Goal: Ask a question: Seek information or help from site administrators or community

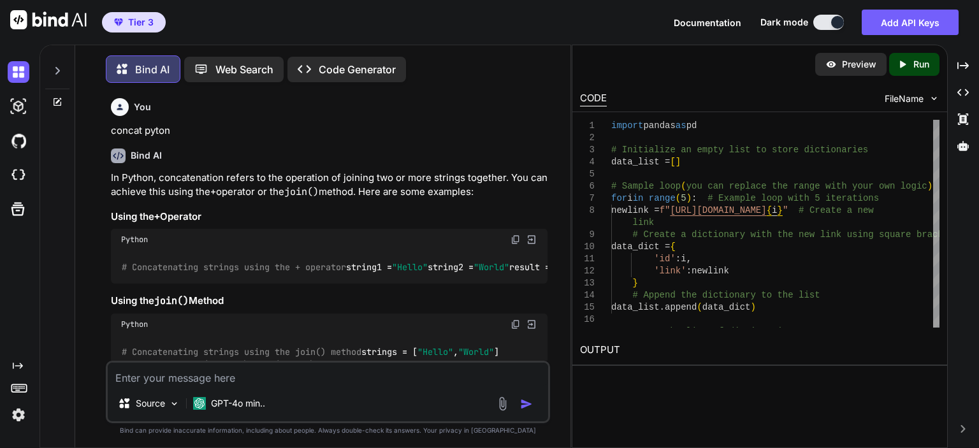
scroll to position [5029, 0]
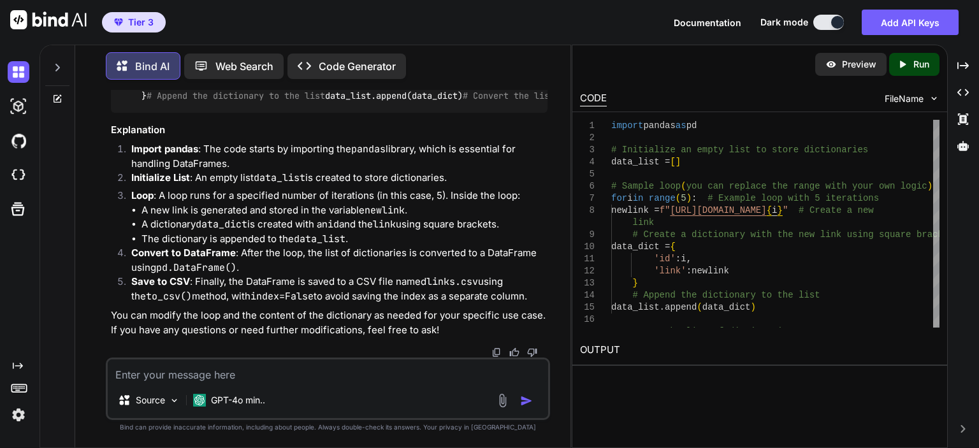
click at [307, 368] on textarea at bounding box center [328, 371] width 441 height 23
type textarea "python selenium click on <a id="login-use-password""
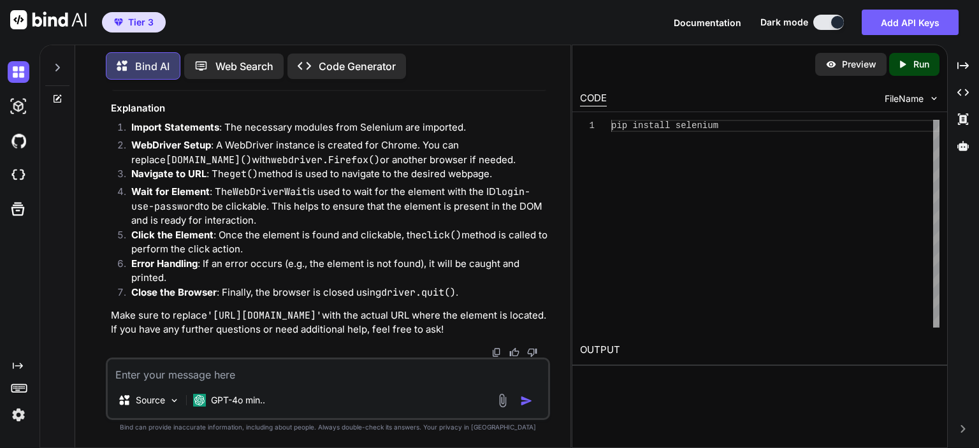
scroll to position [5673, 0]
click at [300, 367] on textarea at bounding box center [328, 371] width 441 height 23
type textarea "just assign the element variable with the right value"
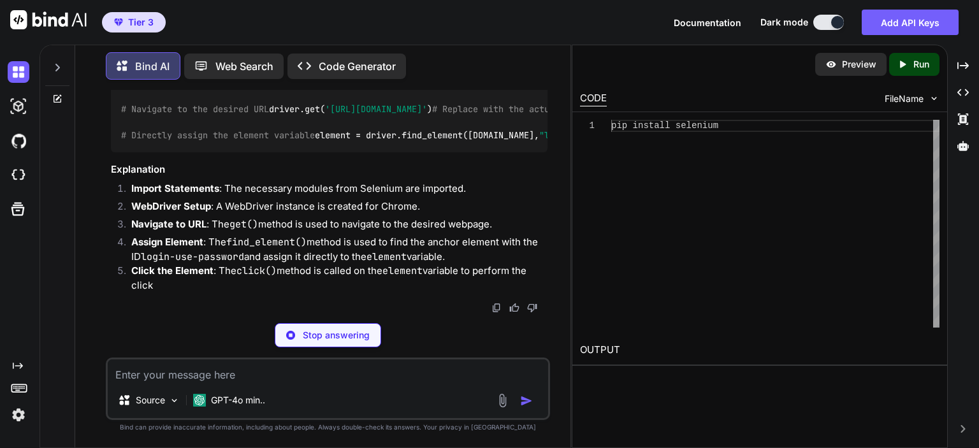
scroll to position [6461, 0]
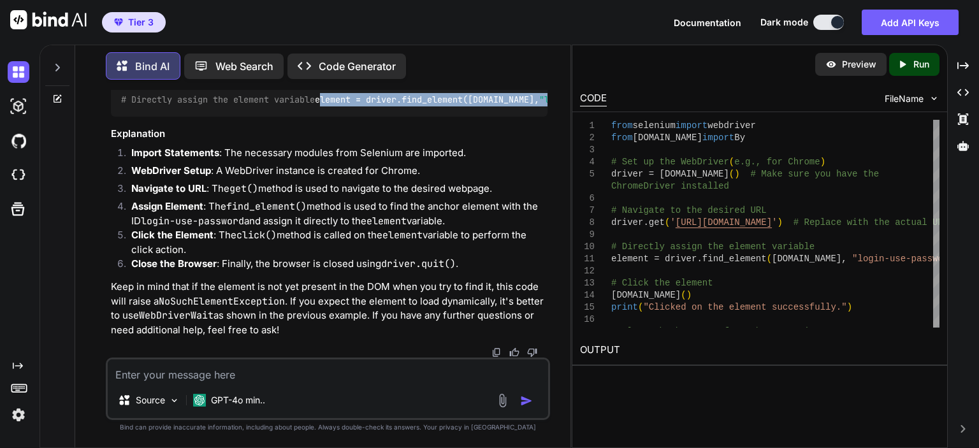
drag, startPoint x: 434, startPoint y: 272, endPoint x: 119, endPoint y: 274, distance: 315.0
click at [119, 117] on div "from selenium import webdriver from [DOMAIN_NAME] import By # Set up the WebDri…" at bounding box center [329, 73] width 437 height 85
copy code "element = driver.find_element([DOMAIN_NAME], "login-use-password" )"
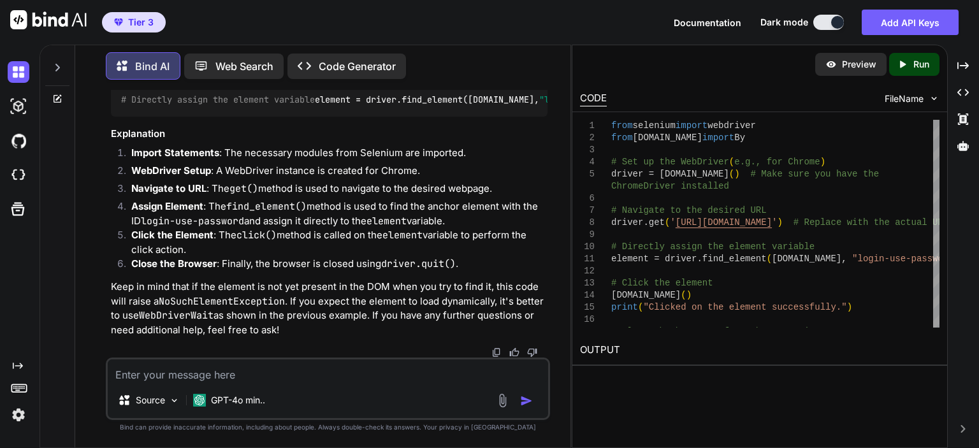
click at [276, 375] on textarea at bounding box center [328, 371] width 441 height 23
paste textarea "element = driver.find_element([DOMAIN_NAME], "login-use-password")"
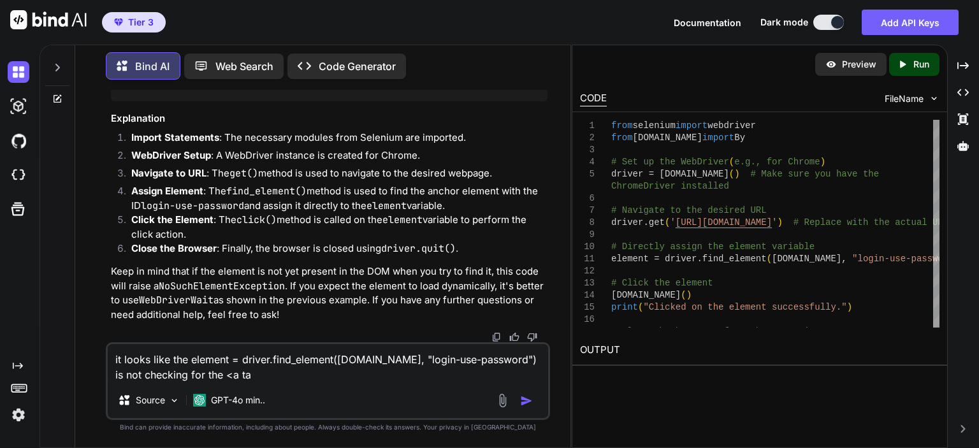
type textarea "it looks like the element = driver.find_element([DOMAIN_NAME], "login-use-passw…"
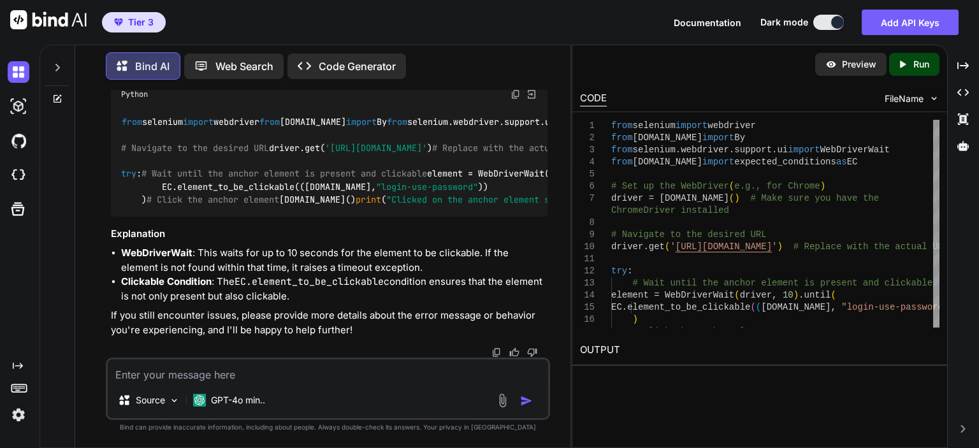
scroll to position [7554, 0]
click at [99, 96] on div "You concat pyton Bind AI In Python, concatenation refers to the operation of jo…" at bounding box center [327, 269] width 485 height 358
click at [234, 388] on div "GPT-4o min.." at bounding box center [229, 401] width 82 height 26
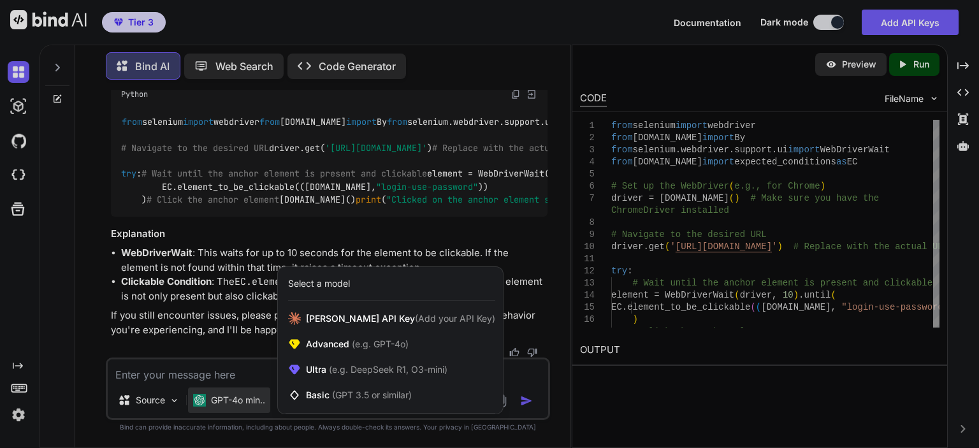
click at [246, 370] on div at bounding box center [489, 224] width 979 height 448
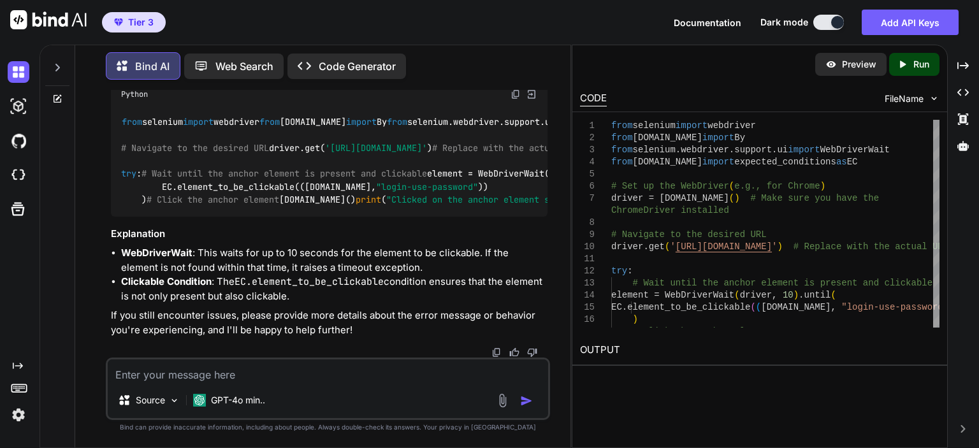
click at [249, 364] on textarea at bounding box center [328, 371] width 441 height 23
paste textarea "<input id="login-email-password""
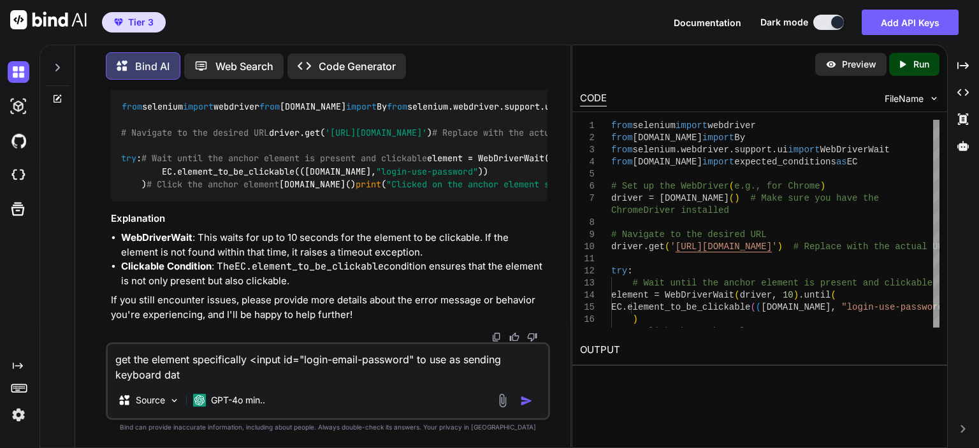
type textarea "get the element specifically <input id="login-email-password" to use as sending…"
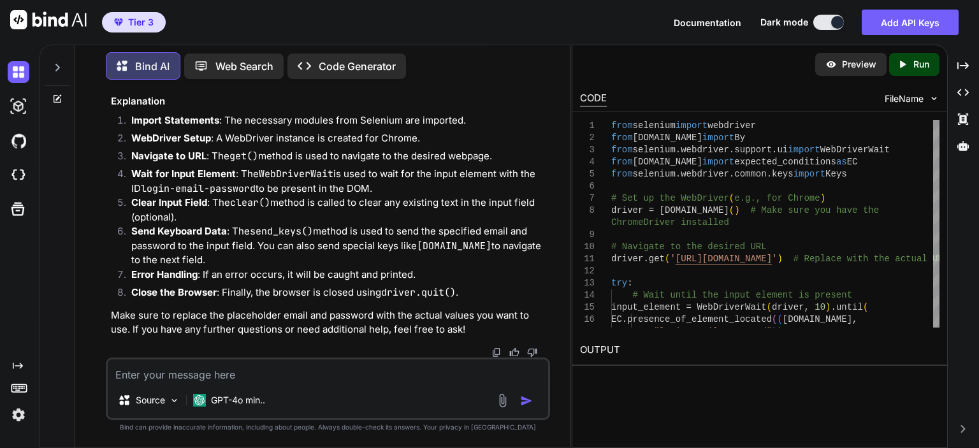
scroll to position [8136, 0]
drag, startPoint x: 415, startPoint y: 317, endPoint x: 111, endPoint y: 150, distance: 346.6
click at [111, 84] on div "from selenium import webdriver from [DOMAIN_NAME] import By from selenium.webdr…" at bounding box center [329, 15] width 437 height 138
copy code "# Wait until the input element is present input_element = WebDriverWait(driver,…"
click at [243, 84] on div "from selenium import webdriver from [DOMAIN_NAME] import By from selenium.webdr…" at bounding box center [329, 15] width 437 height 138
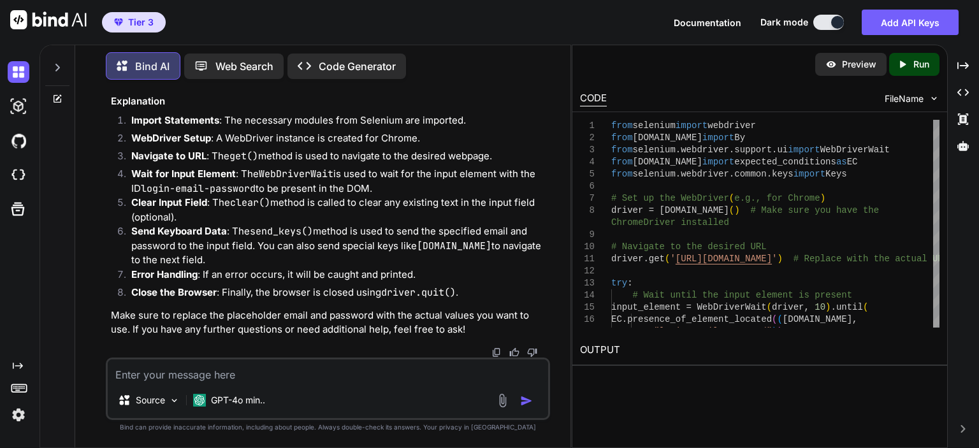
scroll to position [7944, 0]
drag, startPoint x: 375, startPoint y: 224, endPoint x: 101, endPoint y: 174, distance: 278.6
click at [101, 174] on div "You concat pyton Bind AI In Python, concatenation refers to the operation of jo…" at bounding box center [327, 269] width 485 height 358
copy code "from selenium import webdriver from [DOMAIN_NAME] import By from selenium.webdr…"
click at [255, 384] on div "Source GPT-4o min.." at bounding box center [328, 389] width 444 height 62
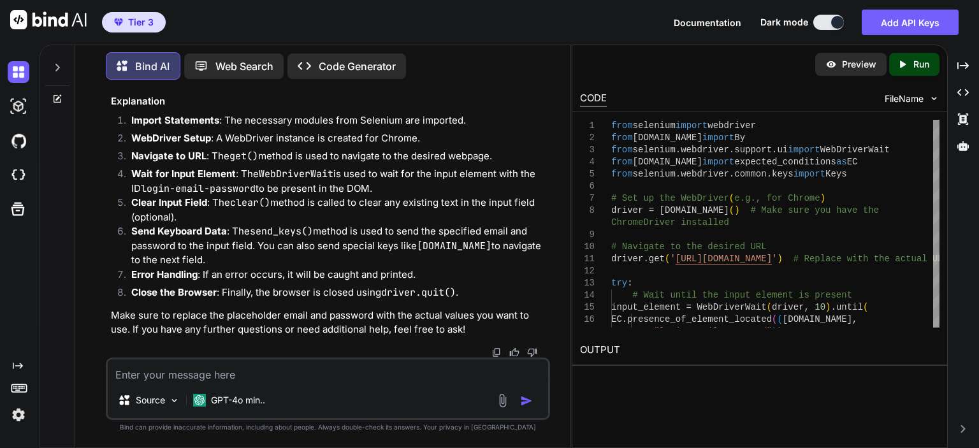
click at [268, 368] on textarea at bounding box center [328, 371] width 441 height 23
paste textarea "input_pw = driver.find_element(By.TYPE, "password")"
type textarea "fix input_pw = driver.find_element(By.TYPE, "password")"
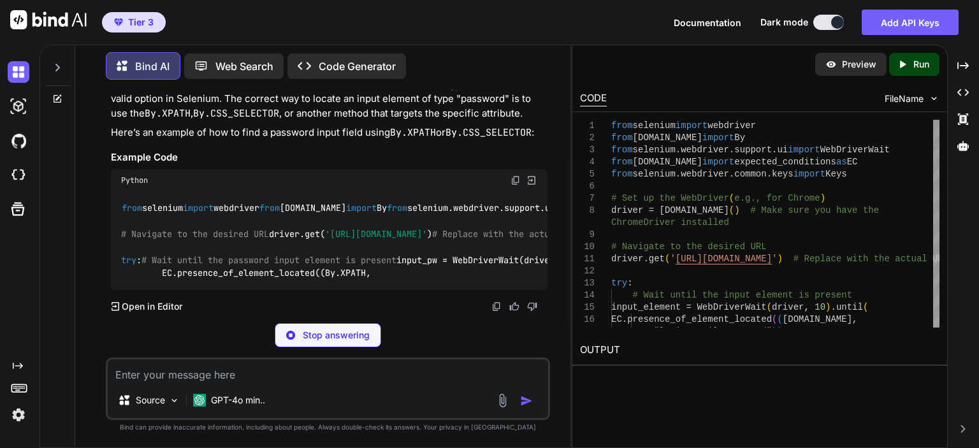
scroll to position [8948, 0]
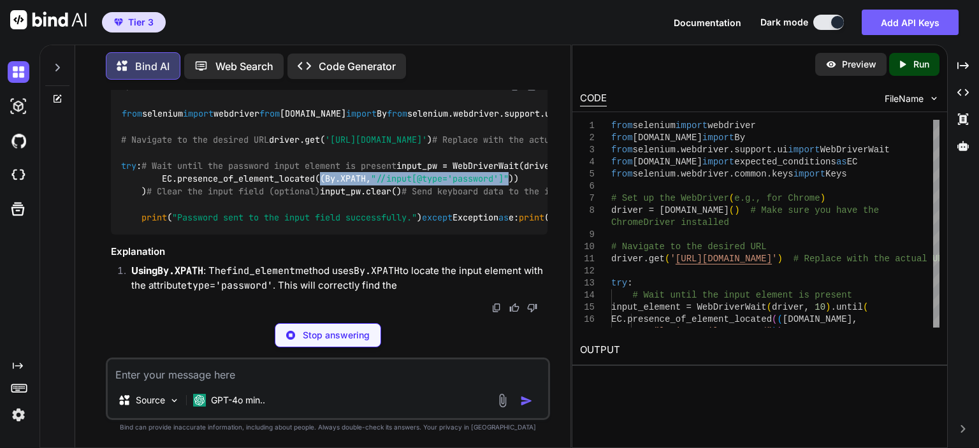
drag, startPoint x: 324, startPoint y: 277, endPoint x: 523, endPoint y: 270, distance: 199.6
click at [523, 224] on code "from selenium import webdriver from [DOMAIN_NAME] import By from selenium.webdr…" at bounding box center [789, 165] width 1337 height 117
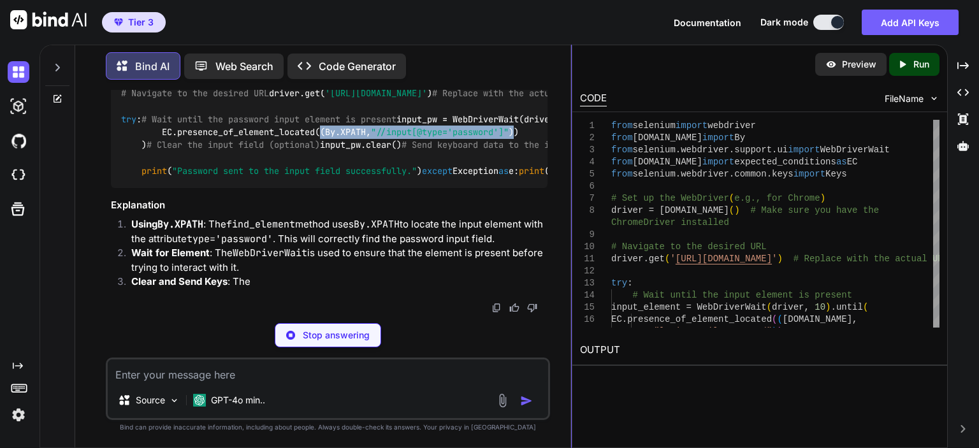
copy code "(By.XPATH, "//input[@type='password']" )"
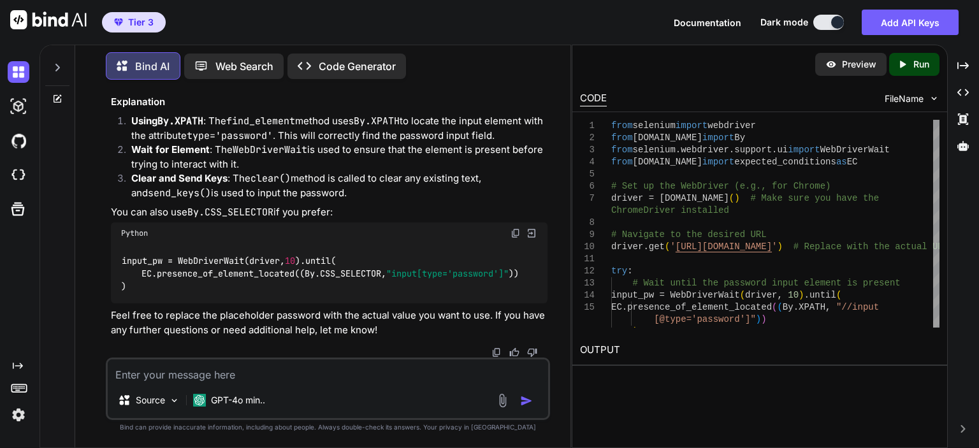
click at [272, 374] on textarea at bounding box center [328, 371] width 441 height 23
drag, startPoint x: 163, startPoint y: 222, endPoint x: 97, endPoint y: 195, distance: 71.5
click at [97, 195] on div "You concat pyton Bind AI In Python, concatenation refers to the operation of jo…" at bounding box center [327, 269] width 485 height 358
copy code "input_pw = WebDriverWait(driver, 10 ).until( EC.presence_of_element_located((By…"
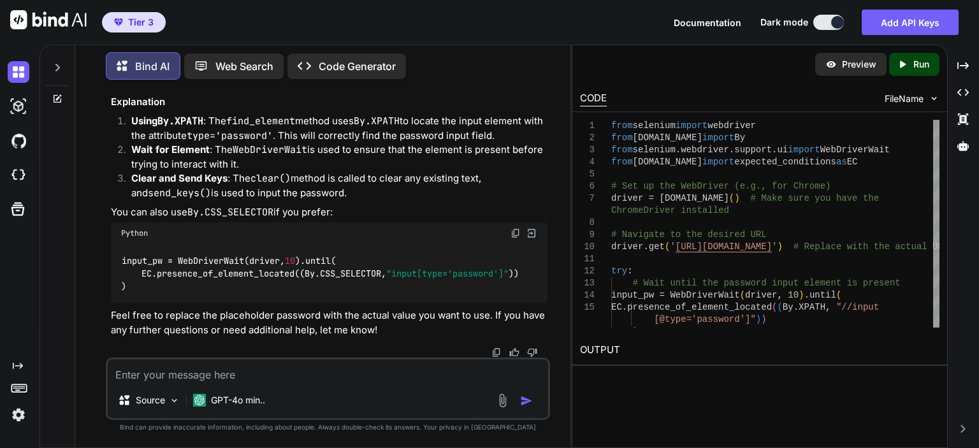
drag, startPoint x: 328, startPoint y: 299, endPoint x: 135, endPoint y: 298, distance: 192.5
click at [135, 75] on code "from selenium import webdriver from [DOMAIN_NAME] import By from selenium.webdr…" at bounding box center [789, 15] width 1337 height 117
copy code "input_pw.send_keys( "your_password" )"
drag, startPoint x: 230, startPoint y: 379, endPoint x: 242, endPoint y: 378, distance: 12.2
click at [231, 379] on textarea at bounding box center [328, 371] width 441 height 23
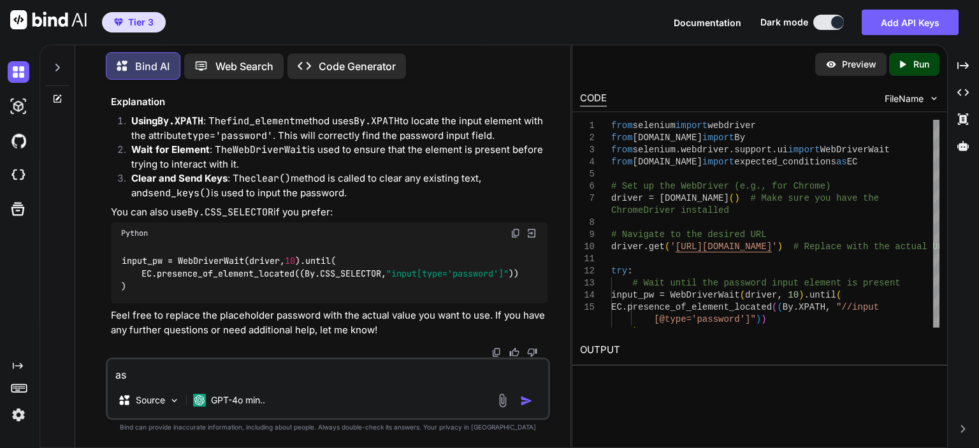
type textarea "a"
paste textarea "<a class="btn btn-primary btn-block btn-add-ai" href="/policy/choose">Add addit…"
type textarea "just give one line of code to assign click element for <a class="btn btn-primar…"
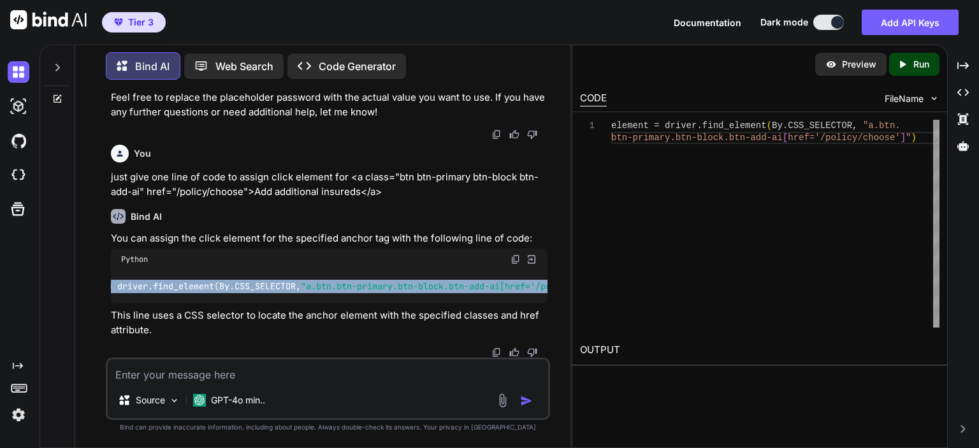
scroll to position [0, 162]
drag, startPoint x: 122, startPoint y: 278, endPoint x: 567, endPoint y: 265, distance: 445.2
click at [567, 265] on div "You concat pyton Bind AI In Python, concatenation refers to the operation of jo…" at bounding box center [327, 269] width 485 height 358
copy code "element = driver.find_element(By.CSS_SELECTOR, "a.btn.btn-primary.btn-block.btn…"
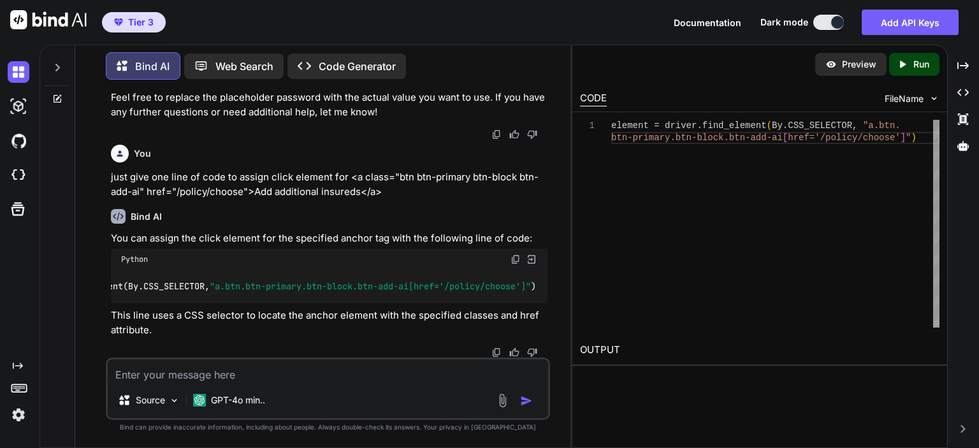
click at [149, 372] on textarea at bounding box center [328, 371] width 441 height 23
paste textarea "<input type="text" id="multiple_additional_insureds_additionalInsureds_0_name" …"
type textarea "give one line for <input type="text" id="multiple_additional_insureds_additiona…"
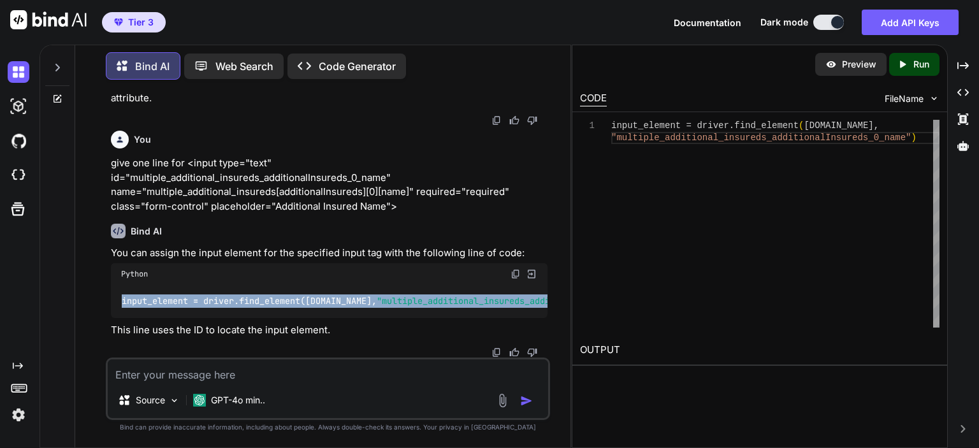
scroll to position [0, 105]
drag, startPoint x: 116, startPoint y: 290, endPoint x: 569, endPoint y: 280, distance: 453.4
click at [569, 280] on div "You concat pyton Bind AI In Python, concatenation refers to the operation of jo…" at bounding box center [327, 269] width 485 height 358
copy code "input_element = driver.find_element([DOMAIN_NAME], "multiple_additional_insured…"
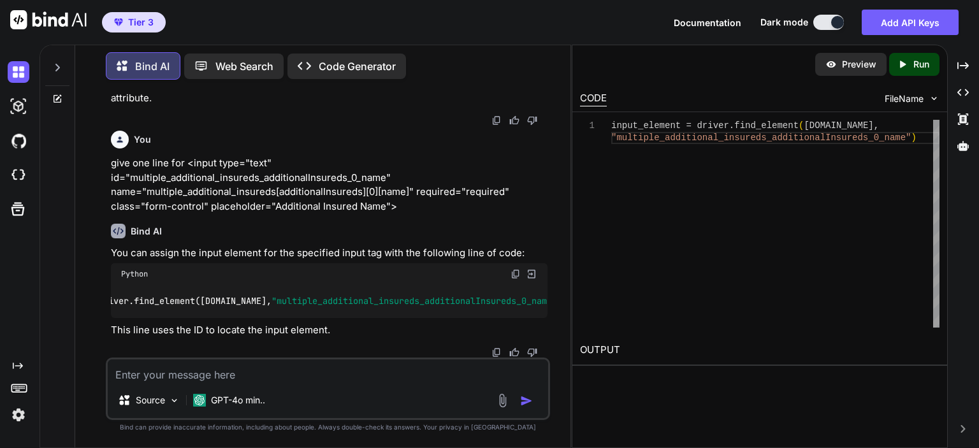
click at [285, 372] on textarea at bounding box center [328, 371] width 441 height 23
paste textarea "<label for="multiple_additional_insureds_additionalInsureds_0_streetAddress" cl…"
type textarea "give one line for <label for="multiple_additional_insureds_additionalInsureds_0…"
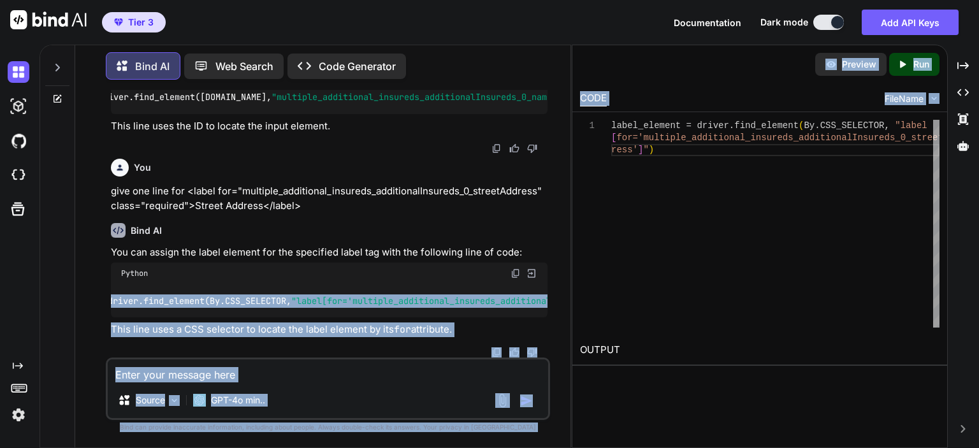
scroll to position [0, 272]
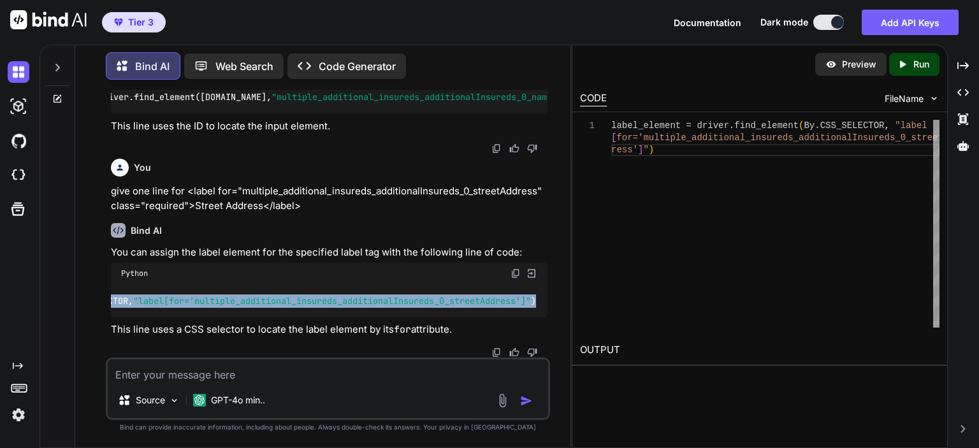
drag, startPoint x: 122, startPoint y: 292, endPoint x: 551, endPoint y: 282, distance: 429.2
click at [551, 282] on div "You concat pyton Bind AI In Python, concatenation refers to the operation of jo…" at bounding box center [327, 269] width 485 height 358
copy code "label_element = driver.find_element(By.CSS_SELECTOR, "label[for='multiple_addit…"
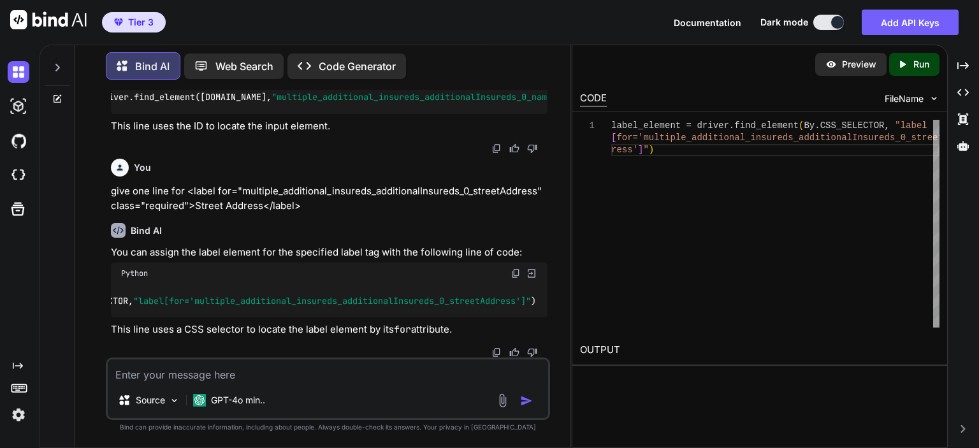
click at [216, 373] on textarea at bounding box center [328, 371] width 441 height 23
paste textarea "<input type="text" id="multiple_additional_insureds_additionalInsureds_0_street…"
type textarea "give one line for <input type="text" id="multiple_additional_insureds_additiona…"
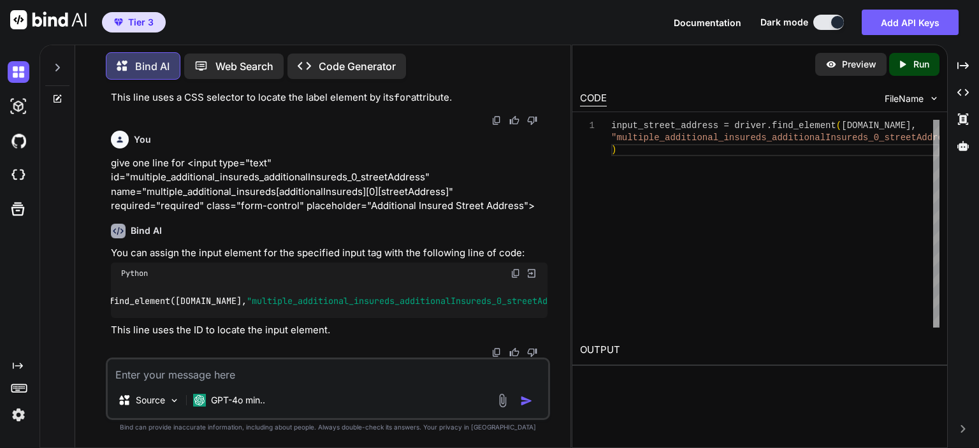
scroll to position [0, 188]
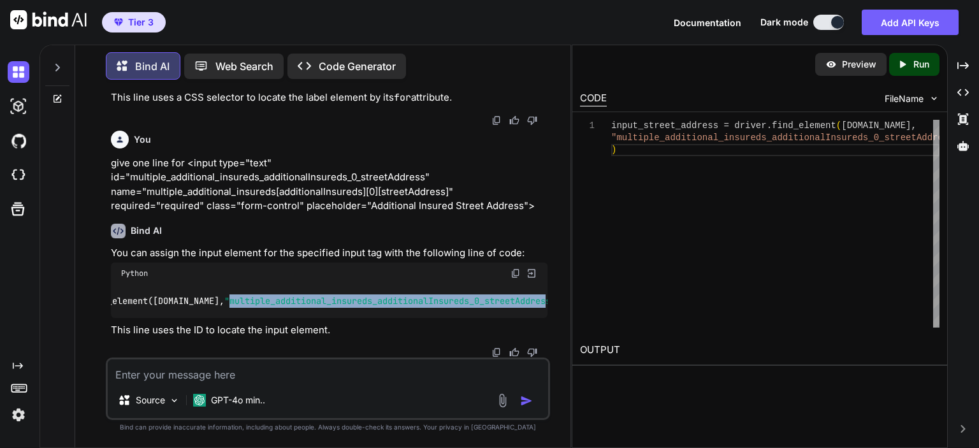
drag, startPoint x: 197, startPoint y: 292, endPoint x: 522, endPoint y: 284, distance: 325.2
click at [522, 284] on div "input_street_address = driver.find_element([DOMAIN_NAME], "multiple_additional_…" at bounding box center [329, 300] width 437 height 33
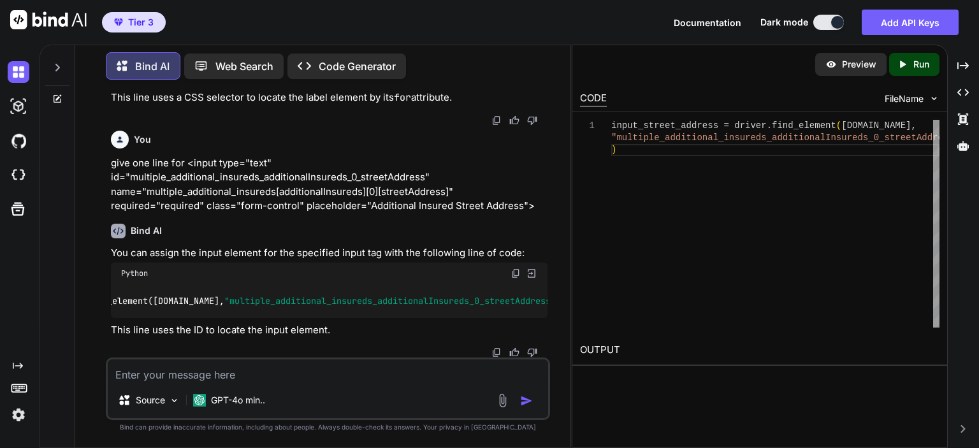
scroll to position [0, 0]
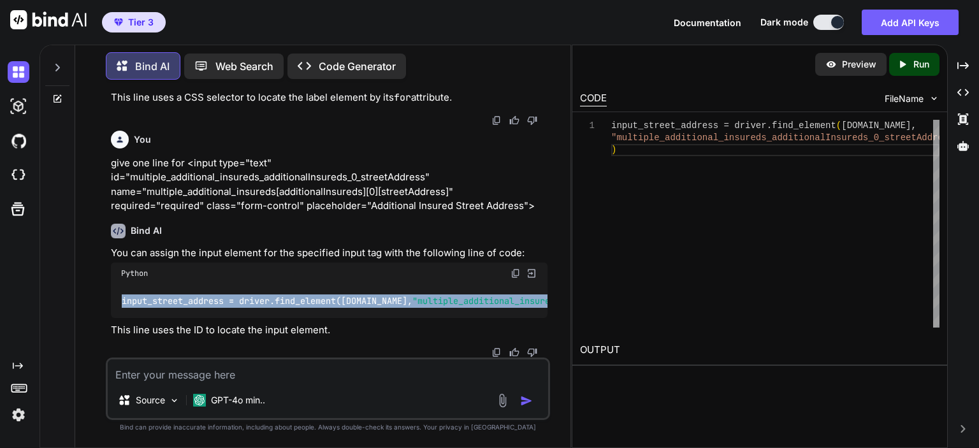
drag, startPoint x: 536, startPoint y: 288, endPoint x: 92, endPoint y: 309, distance: 444.9
click at [92, 309] on div "You concat pyton Bind AI In Python, concatenation refers to the operation of jo…" at bounding box center [327, 269] width 485 height 358
copy code "input_street_address = driver.find_element([DOMAIN_NAME], "multiple_additional_…"
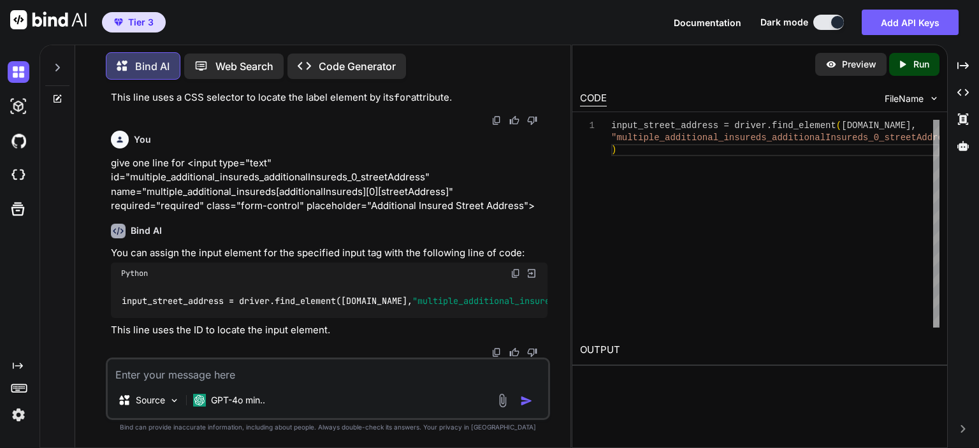
click at [207, 372] on textarea at bounding box center [328, 371] width 441 height 23
click at [169, 373] on textarea "choose "[GEOGRAPHIC_DATA]" at bounding box center [328, 371] width 441 height 23
paste textarea "<select id="multiple_additional_insureds_additionalInsureds_0_state" name="mult…"
type textarea "choose "[US_STATE]" from <select id="multiple_additional_insureds_additionalIns…"
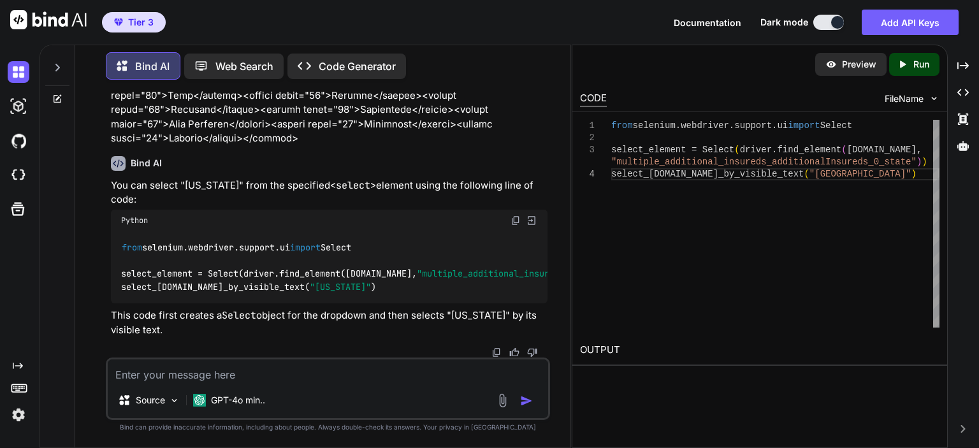
scroll to position [10930, 0]
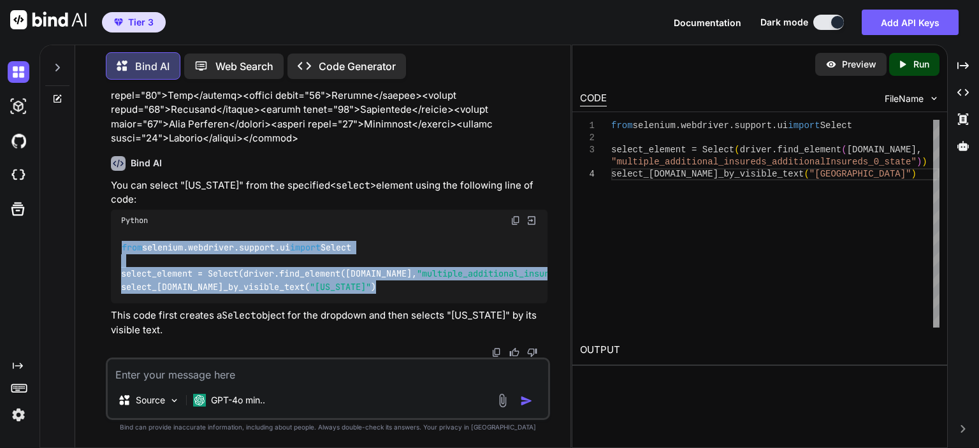
drag, startPoint x: 388, startPoint y: 277, endPoint x: 115, endPoint y: 240, distance: 274.8
click at [115, 240] on div "from selenium.webdriver.support.ui import Select select_element = Select(driver…" at bounding box center [329, 267] width 437 height 73
